Goal: Obtain resource: Obtain resource

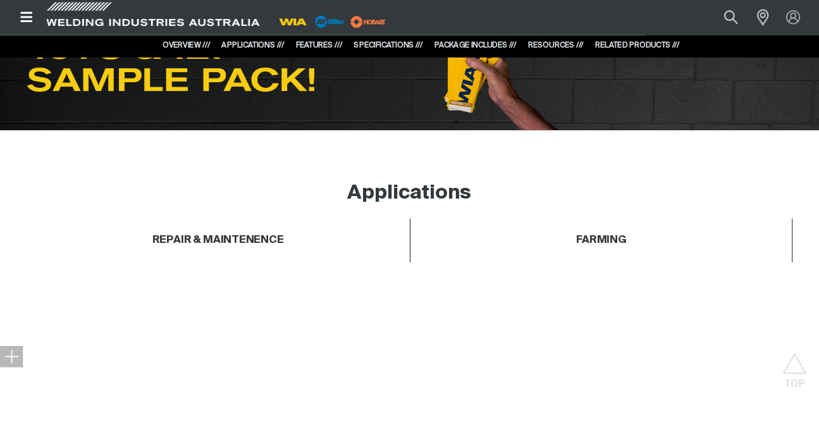
scroll to position [758, 0]
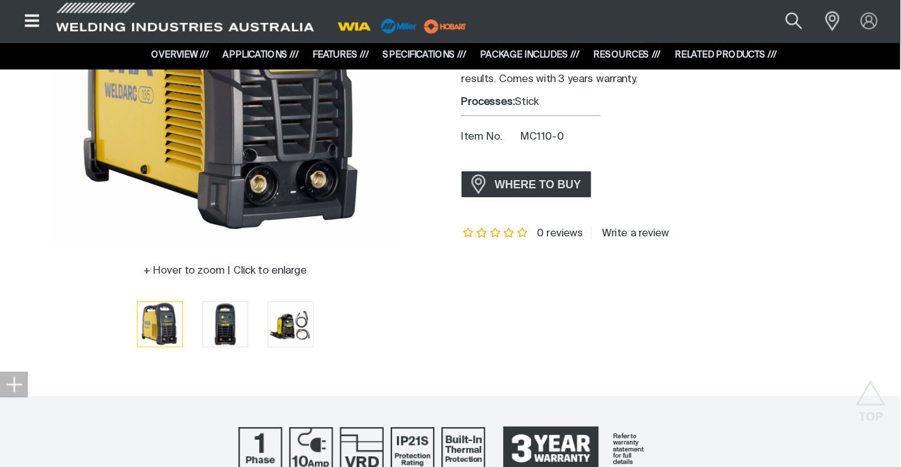
scroll to position [241, 0]
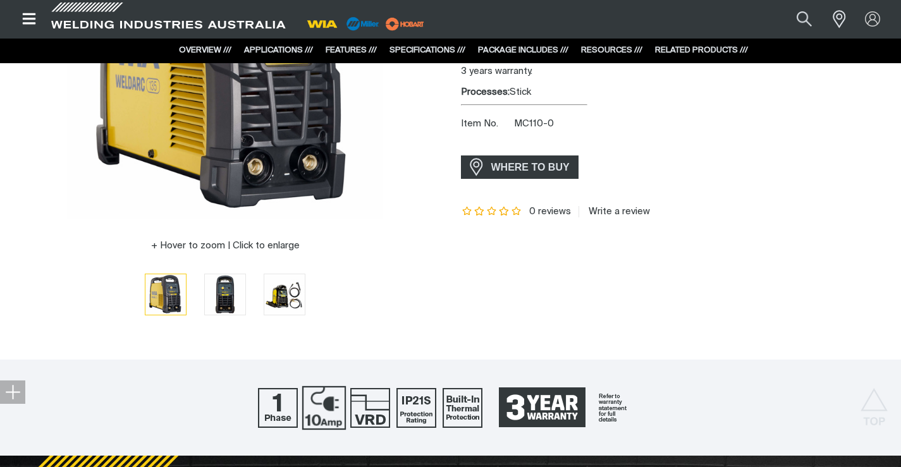
click at [319, 405] on img at bounding box center [324, 408] width 44 height 44
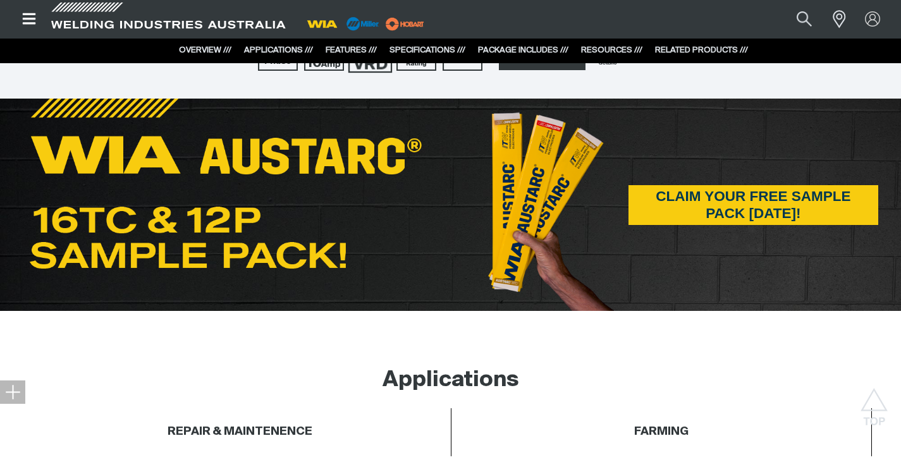
scroll to position [621, 0]
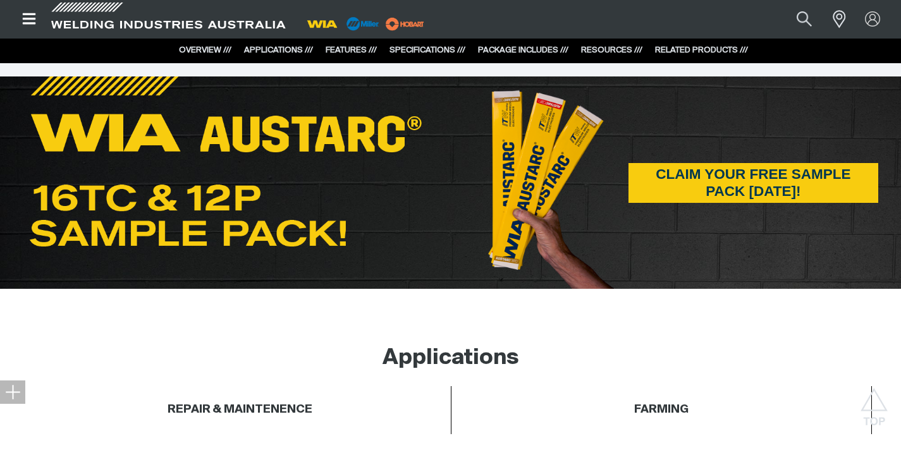
click at [729, 161] on div "CLAIM YOUR FREE SAMPLE PACK [DATE]!" at bounding box center [676, 182] width 430 height 212
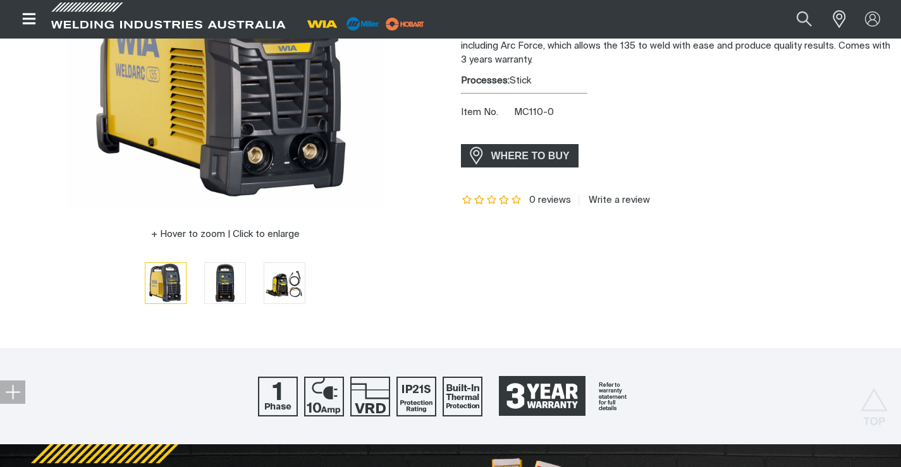
scroll to position [0, 0]
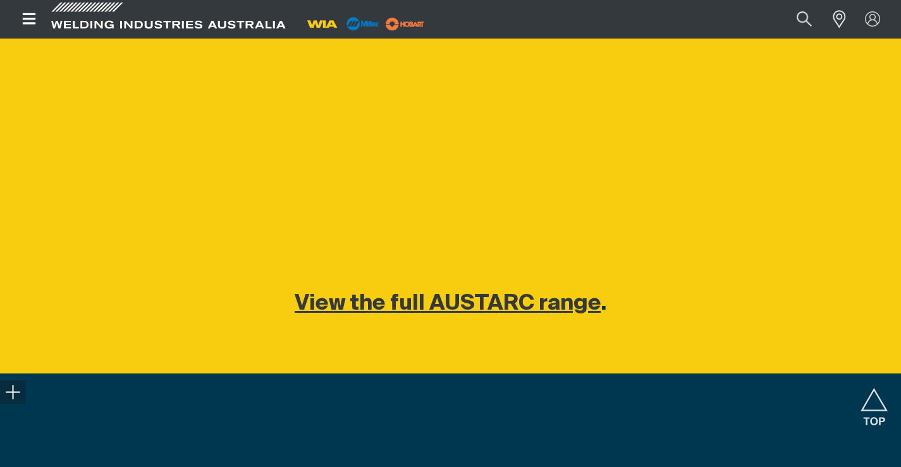
scroll to position [1201, 0]
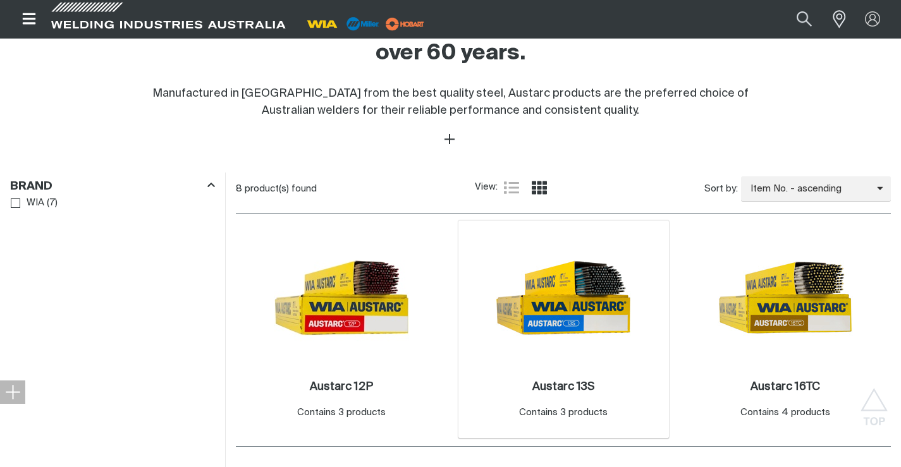
scroll to position [569, 0]
